Goal: Task Accomplishment & Management: Manage account settings

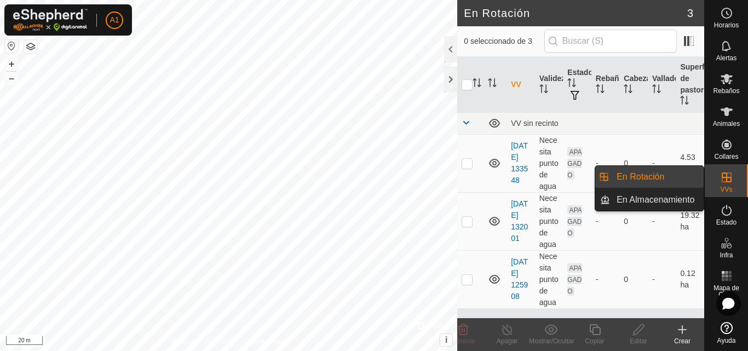
click at [680, 175] on link "En Rotación" at bounding box center [657, 177] width 94 height 22
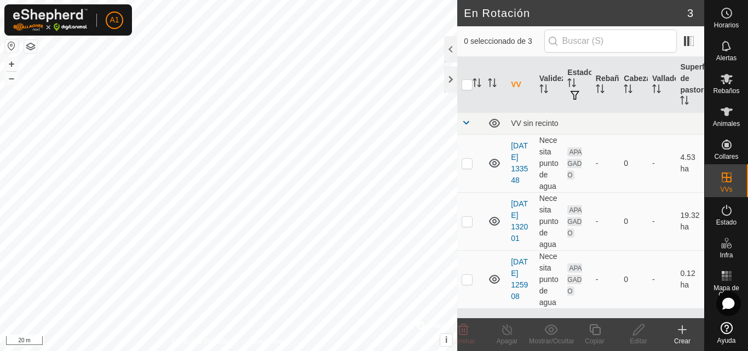
click at [685, 327] on icon at bounding box center [682, 329] width 13 height 13
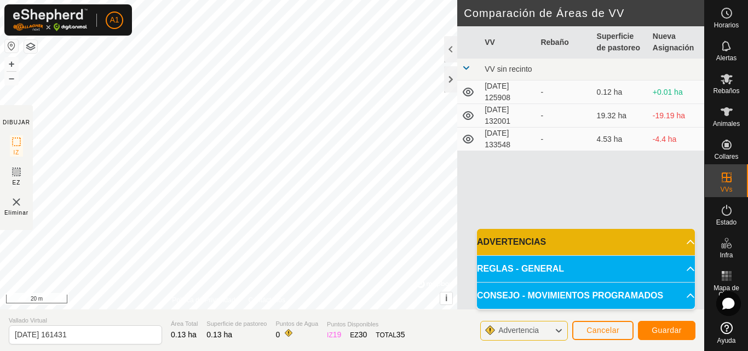
click at [474, 118] on icon at bounding box center [468, 115] width 13 height 13
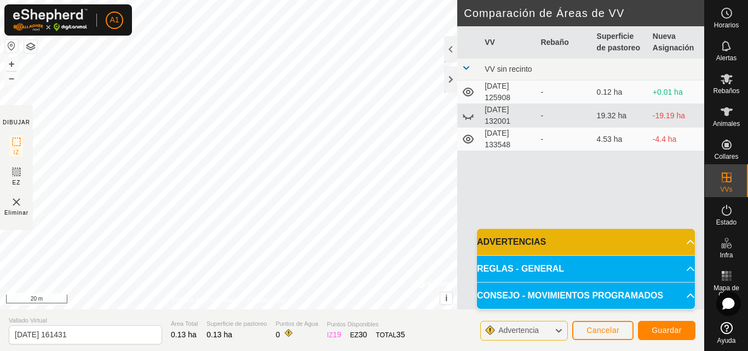
click at [469, 115] on icon at bounding box center [468, 115] width 13 height 13
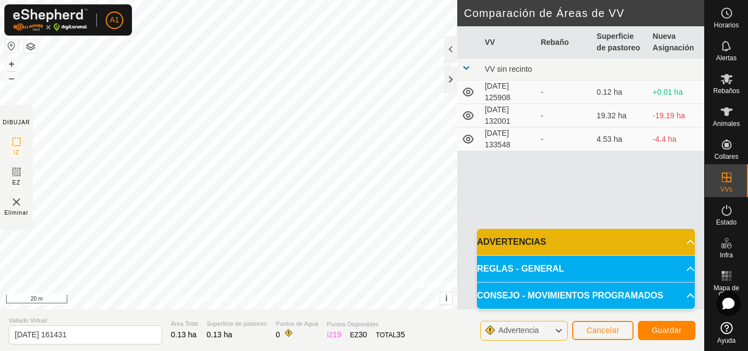
click at [469, 115] on icon at bounding box center [468, 115] width 11 height 9
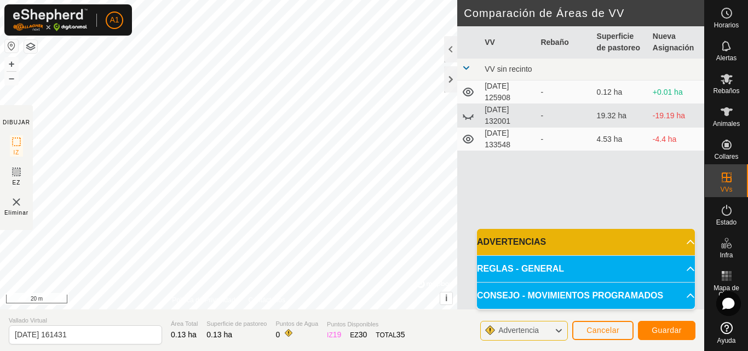
click at [469, 115] on icon at bounding box center [468, 115] width 13 height 13
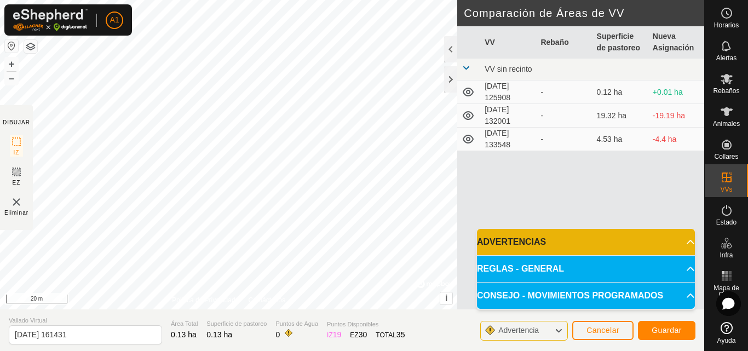
click at [470, 90] on icon at bounding box center [468, 91] width 13 height 13
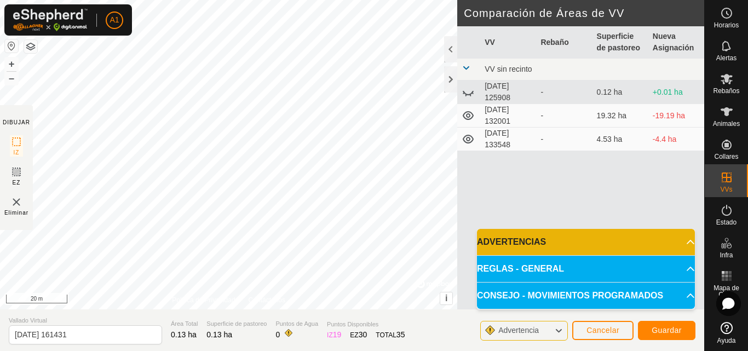
click at [470, 90] on icon at bounding box center [468, 91] width 13 height 13
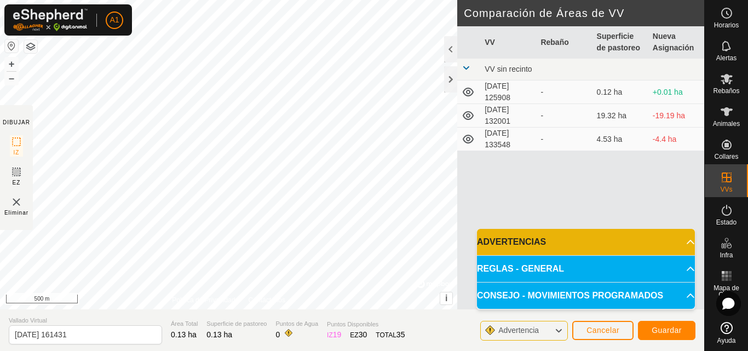
click at [475, 85] on icon at bounding box center [468, 91] width 13 height 13
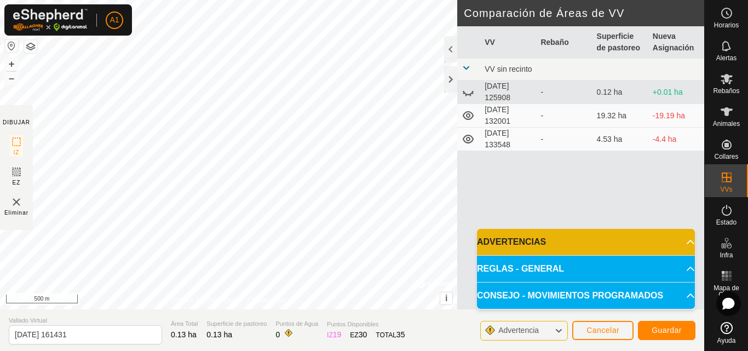
click at [475, 85] on icon at bounding box center [468, 91] width 13 height 13
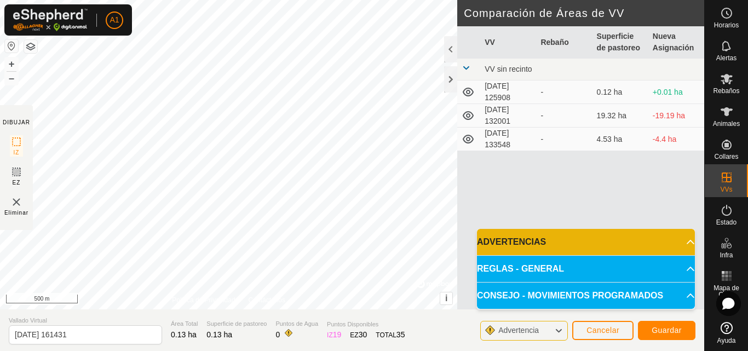
click at [470, 114] on icon at bounding box center [468, 115] width 13 height 13
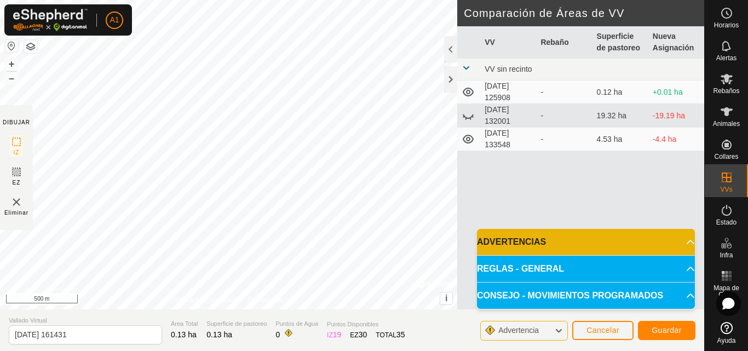
click at [470, 114] on icon at bounding box center [468, 115] width 13 height 13
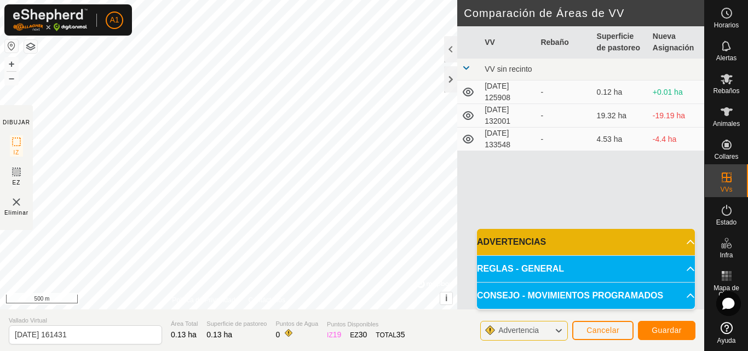
click at [470, 114] on icon at bounding box center [468, 115] width 13 height 13
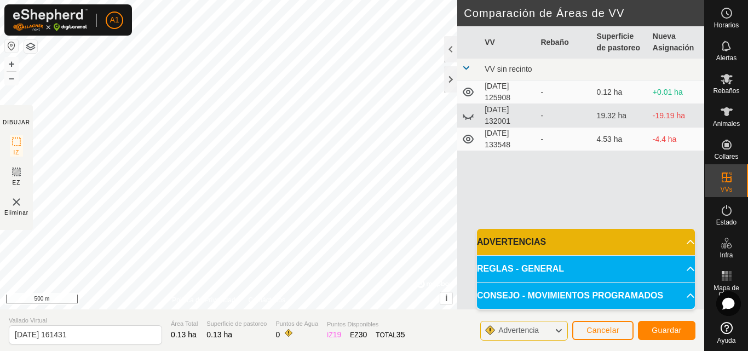
click at [471, 113] on icon at bounding box center [468, 115] width 13 height 13
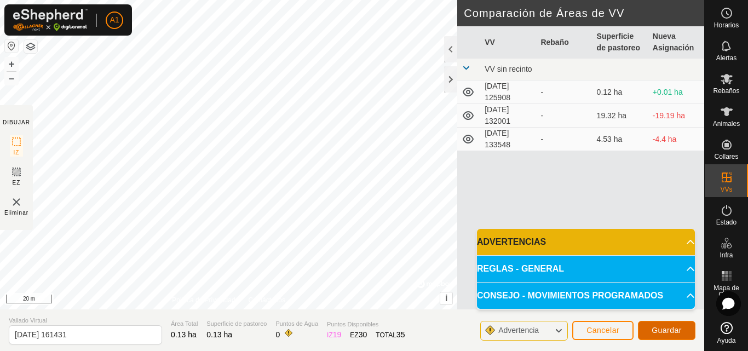
click at [661, 324] on button "Guardar" at bounding box center [666, 330] width 57 height 19
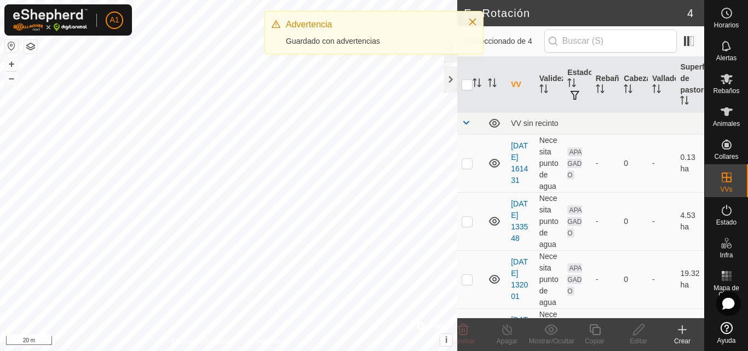
click at [336, 50] on div "Advertencia [PERSON_NAME] con advertencias" at bounding box center [374, 32] width 218 height 42
click at [336, 34] on div "Advertencia [PERSON_NAME] con advertencias" at bounding box center [371, 32] width 171 height 29
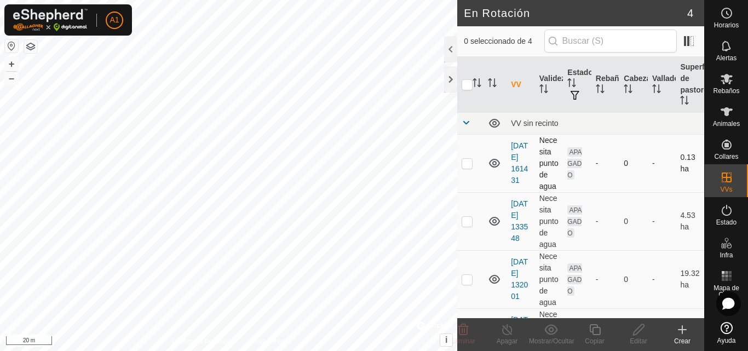
click at [493, 168] on icon at bounding box center [494, 163] width 13 height 13
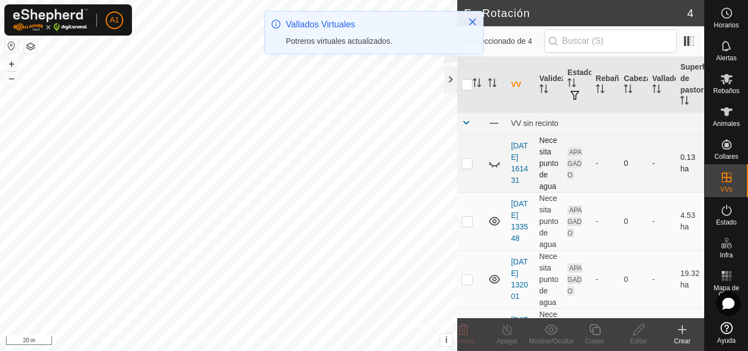
click at [492, 163] on icon at bounding box center [494, 163] width 13 height 13
click at [470, 163] on p-checkbox at bounding box center [467, 163] width 11 height 9
checkbox input "true"
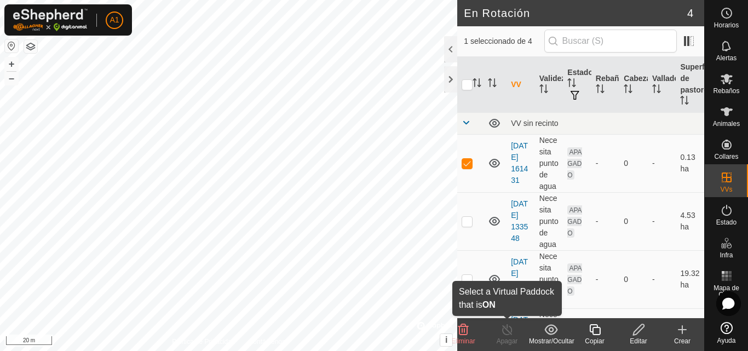
click at [509, 332] on line at bounding box center [507, 330] width 9 height 9
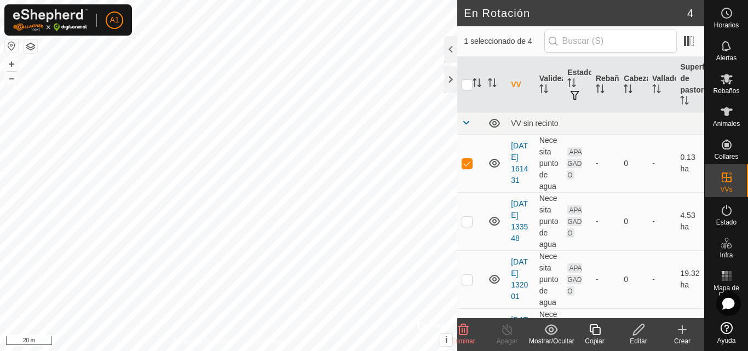
click at [509, 331] on icon at bounding box center [507, 329] width 14 height 13
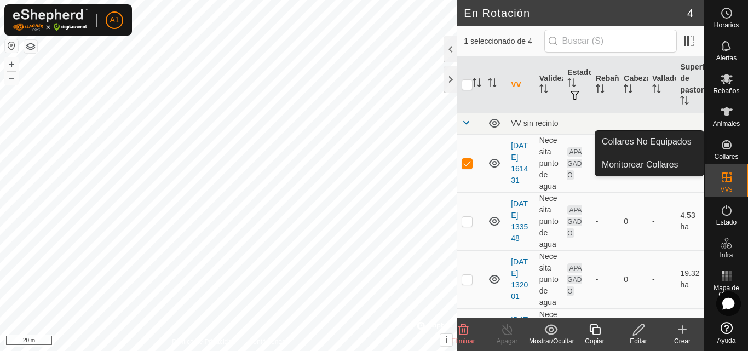
click at [718, 157] on span "Collares" at bounding box center [726, 156] width 24 height 7
click at [722, 155] on span "Collares" at bounding box center [726, 156] width 24 height 7
click at [733, 146] on icon at bounding box center [726, 144] width 13 height 13
drag, startPoint x: 725, startPoint y: 131, endPoint x: 723, endPoint y: 139, distance: 7.6
click at [723, 139] on icon at bounding box center [726, 144] width 13 height 13
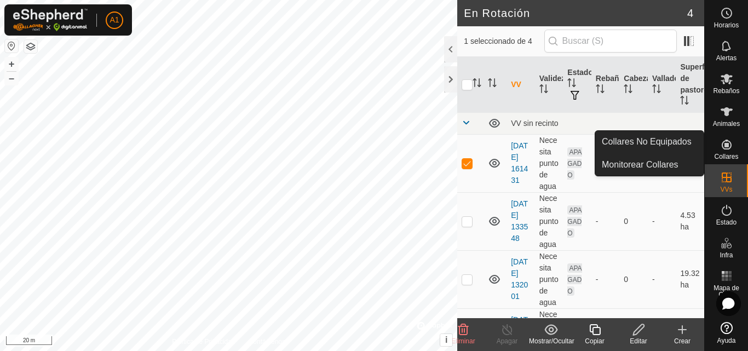
click at [723, 144] on icon at bounding box center [726, 144] width 13 height 13
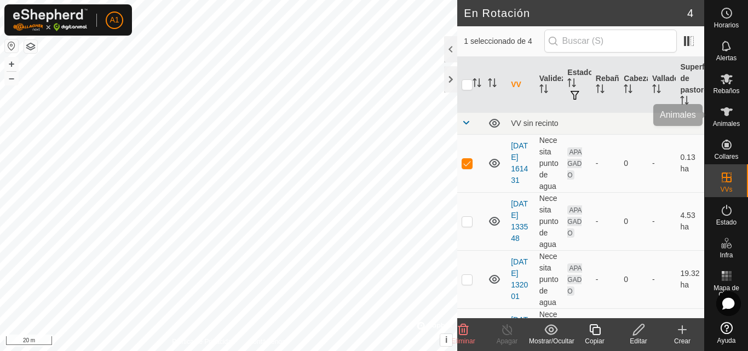
click at [742, 112] on div "Animales" at bounding box center [726, 115] width 43 height 33
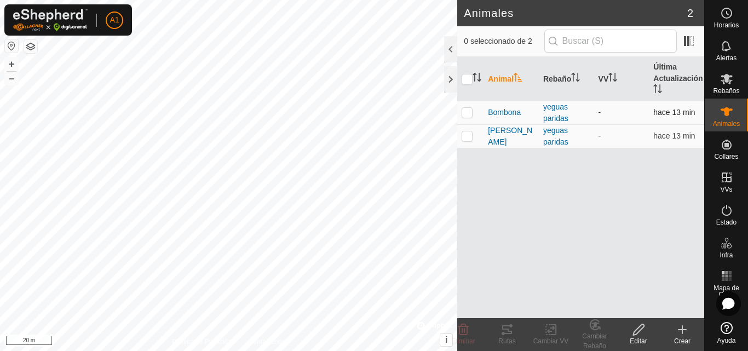
click at [471, 114] on p-checkbox at bounding box center [467, 112] width 11 height 9
checkbox input "true"
click at [469, 139] on p-checkbox at bounding box center [467, 135] width 11 height 9
checkbox input "true"
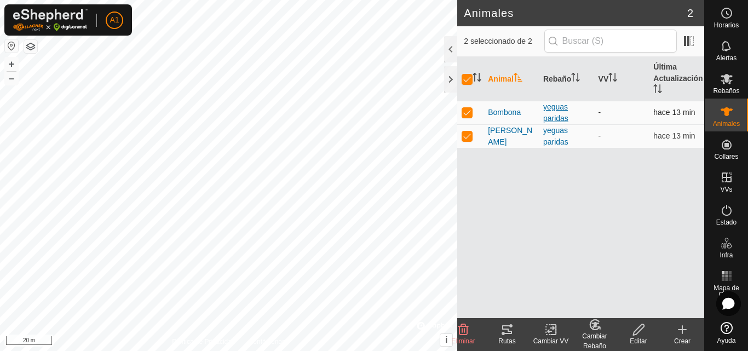
click at [547, 107] on div "yeguas paridas" at bounding box center [566, 112] width 47 height 23
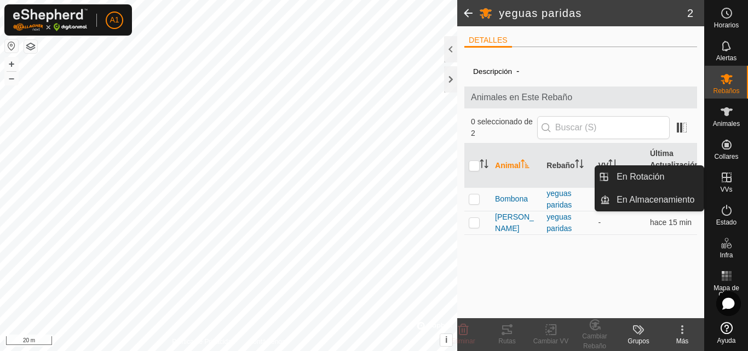
click at [724, 186] on span "VVs" at bounding box center [726, 189] width 12 height 7
click at [687, 180] on link "En Rotación" at bounding box center [657, 177] width 94 height 22
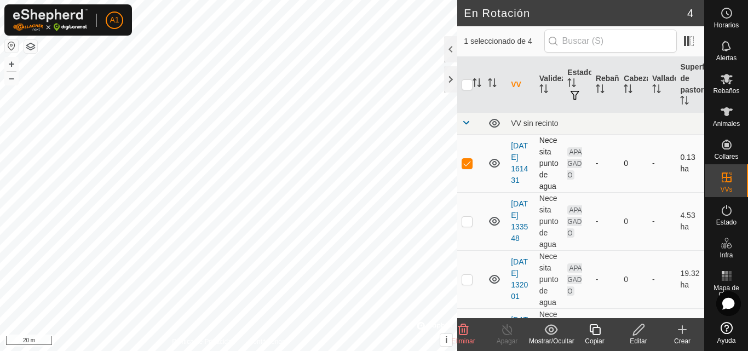
checkbox input "true"
click at [647, 328] on edit-svg-icon at bounding box center [638, 329] width 44 height 13
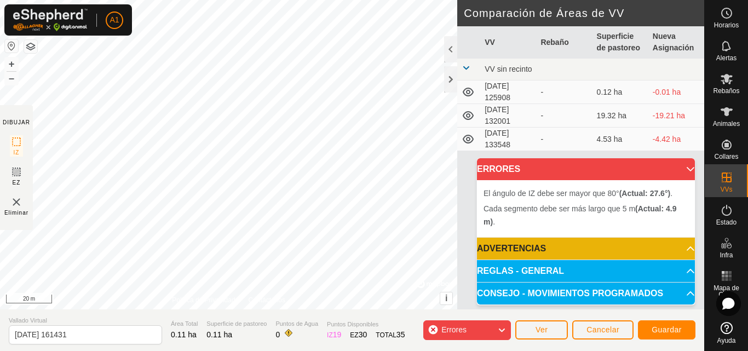
click at [384, 190] on div "Cada segmento debe ser más largo que 5 m (Actual: 4.9 m) . + – ⇧ i © Mapbox , ©…" at bounding box center [228, 154] width 457 height 309
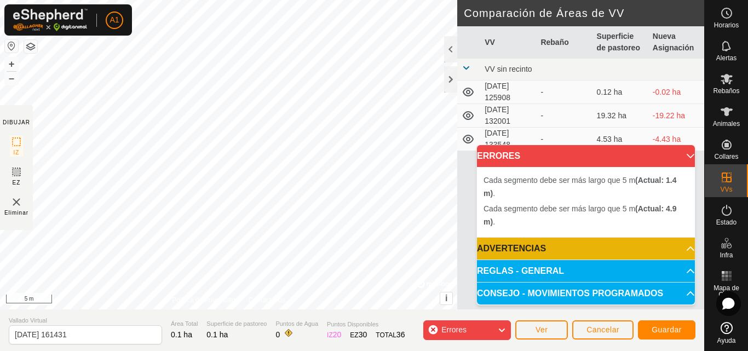
click at [402, 193] on div "Cada segmento debe ser más largo que 5 m (Actual: 1.4 m) . + – ⇧ i © Mapbox , ©…" at bounding box center [228, 154] width 457 height 309
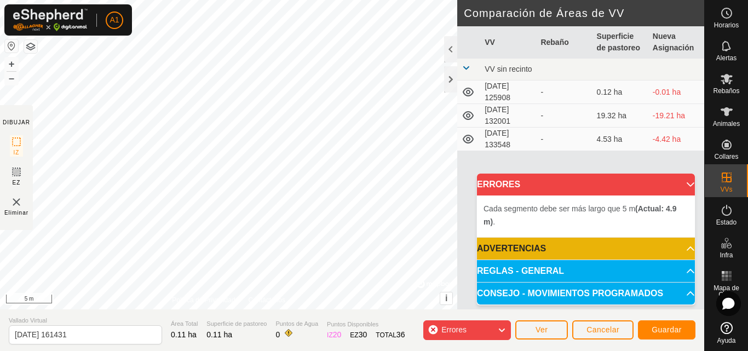
click at [422, 238] on div "Cada segmento debe ser más largo que 5 m (Actual: 4.9 m) . + – ⇧ i © Mapbox , ©…" at bounding box center [228, 154] width 457 height 309
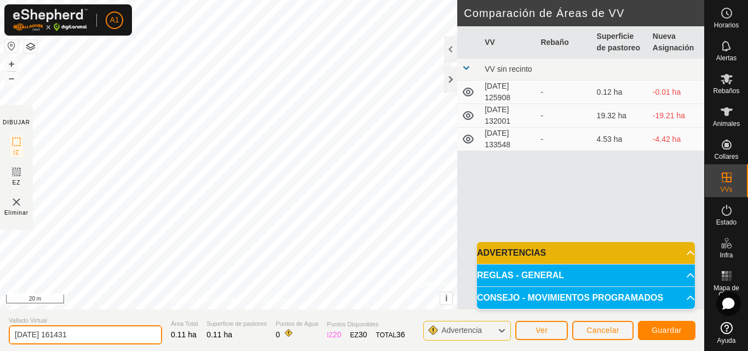
drag, startPoint x: 0, startPoint y: 334, endPoint x: 20, endPoint y: 312, distance: 29.8
click at [0, 336] on section "Vallado Virtual [DATE] 161431 Área Total 0.11 ha Superficie de pastoreo 0.11 ha…" at bounding box center [352, 330] width 704 height 42
type input "la fuente entrenamiento"
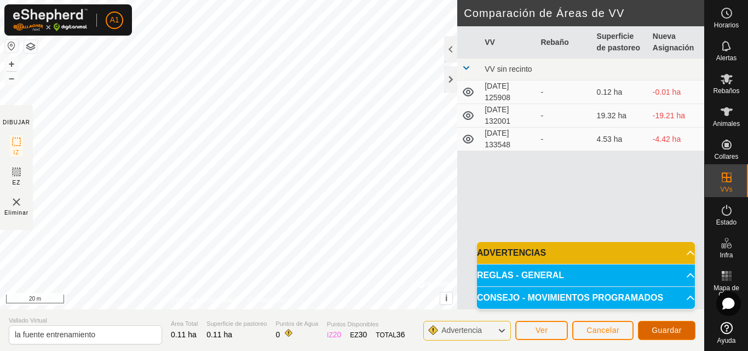
click at [672, 331] on span "Guardar" at bounding box center [667, 330] width 30 height 9
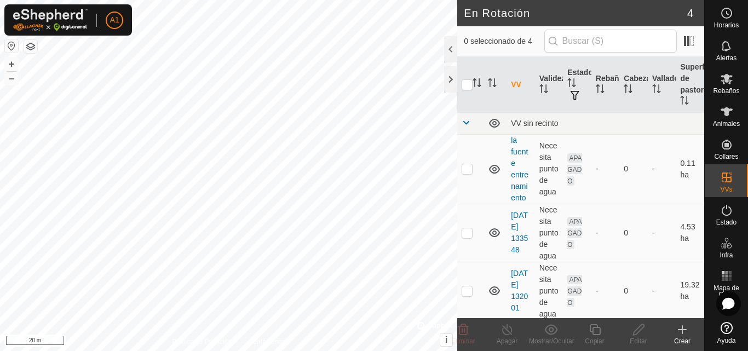
checkbox input "true"
click at [728, 85] on es-mob-svg-icon at bounding box center [727, 79] width 20 height 18
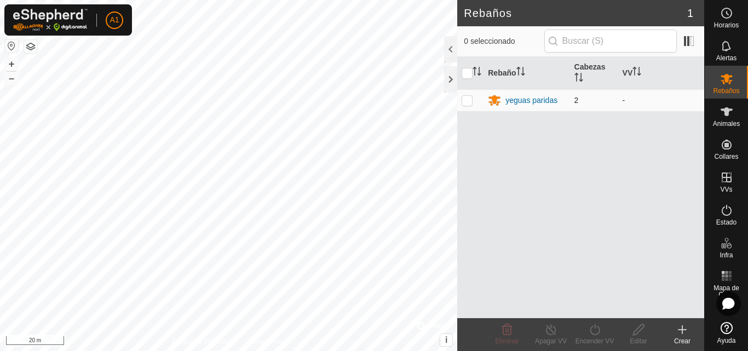
click at [470, 100] on p-checkbox at bounding box center [467, 100] width 11 height 9
checkbox input "true"
click at [598, 332] on icon at bounding box center [595, 329] width 10 height 11
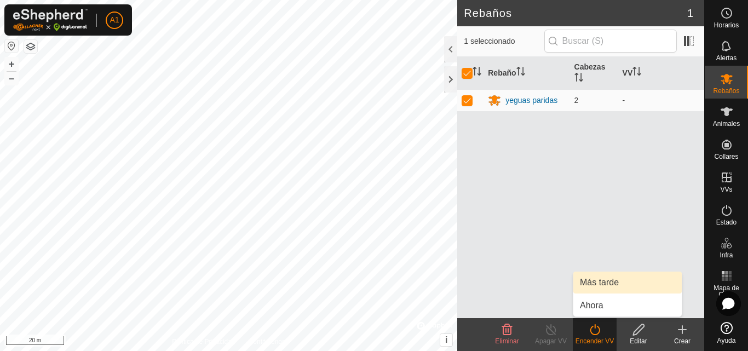
click at [601, 284] on link "Más tarde" at bounding box center [627, 283] width 108 height 22
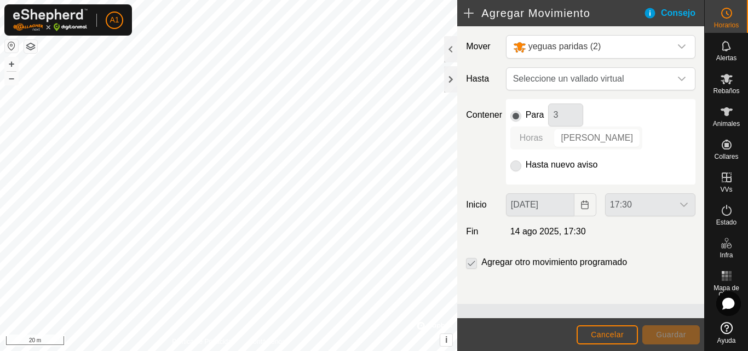
click at [608, 126] on p-selectbutton "Horas [PERSON_NAME]" at bounding box center [576, 137] width 132 height 23
click at [518, 76] on span "Seleccione un vallado virtual" at bounding box center [590, 79] width 162 height 22
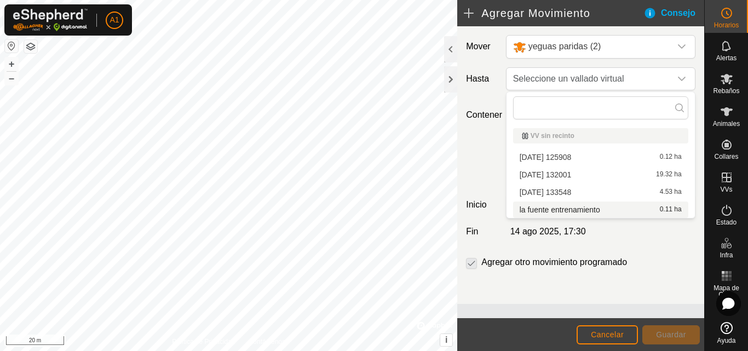
click at [558, 210] on li "la fuente entrenamiento 0.11 ha" at bounding box center [600, 209] width 175 height 16
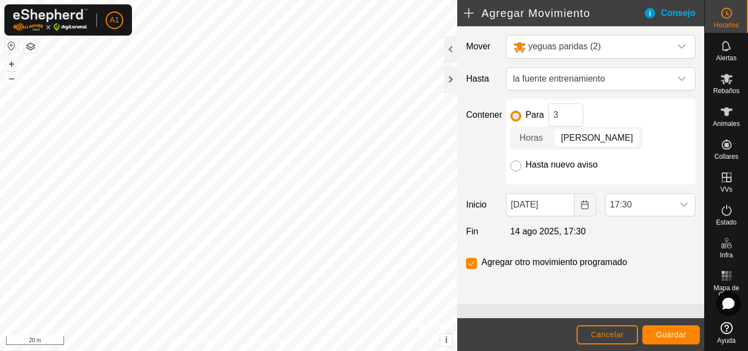
click at [519, 160] on input "Hasta nuevo aviso" at bounding box center [515, 165] width 11 height 11
radio input "true"
click at [475, 258] on input "checkbox" at bounding box center [471, 263] width 11 height 11
checkbox input "false"
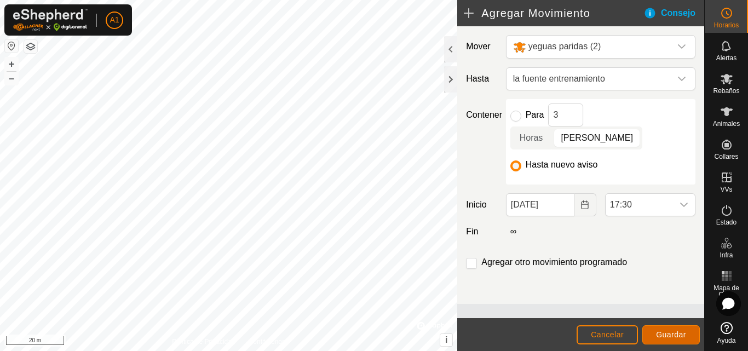
click at [668, 328] on button "Guardar" at bounding box center [670, 334] width 57 height 19
